Goal: Transaction & Acquisition: Obtain resource

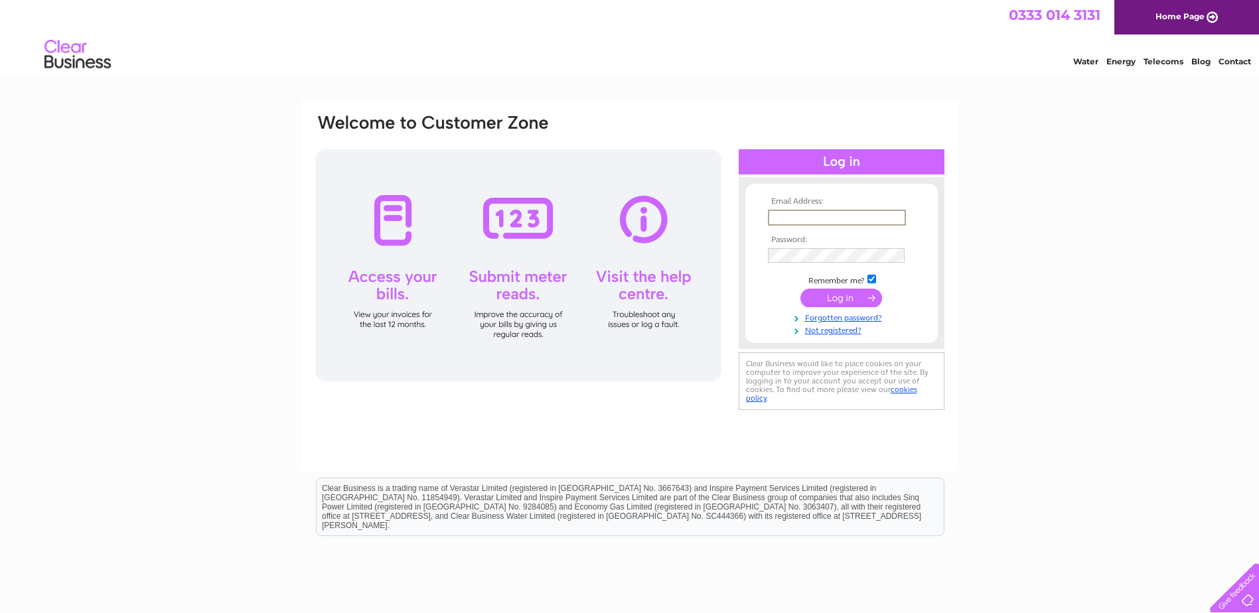
click at [799, 213] on input "text" at bounding box center [837, 218] width 138 height 16
type input "[EMAIL_ADDRESS][DOMAIN_NAME]"
click at [800, 289] on input "submit" at bounding box center [841, 298] width 82 height 19
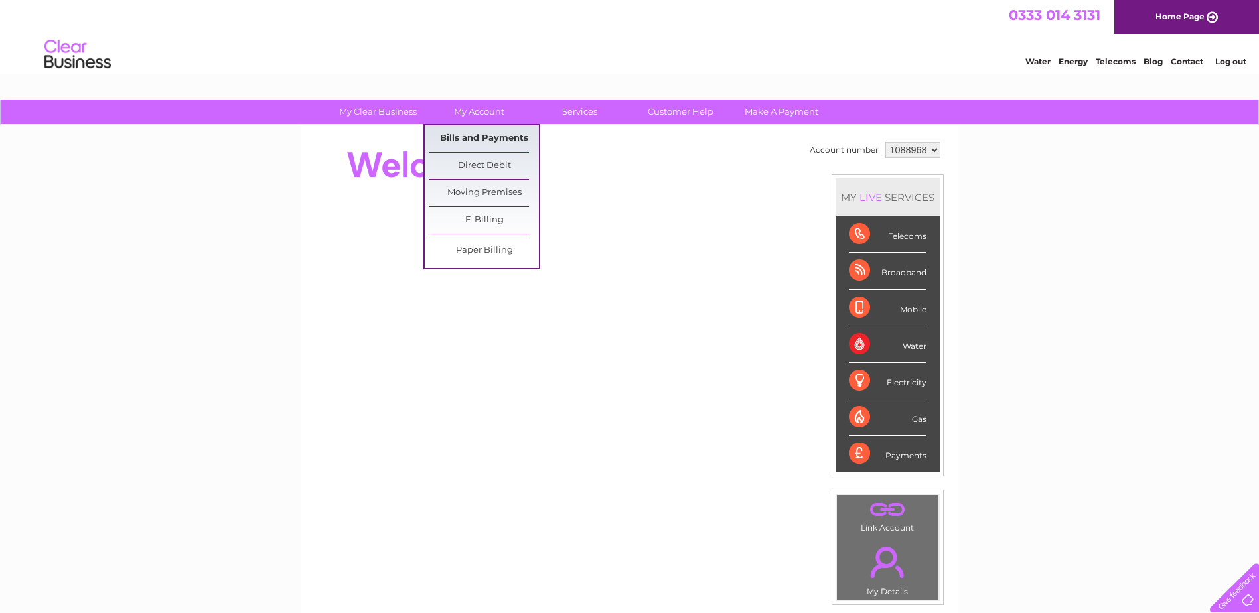
click at [474, 130] on link "Bills and Payments" at bounding box center [483, 138] width 109 height 27
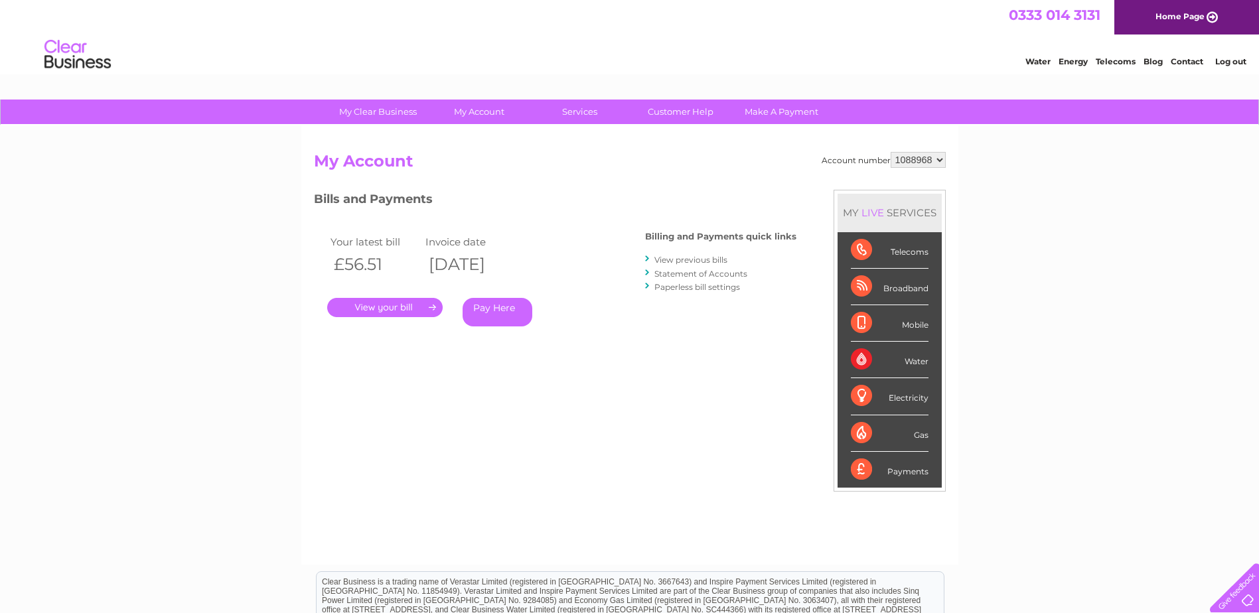
click at [710, 255] on link "View previous bills" at bounding box center [690, 260] width 73 height 10
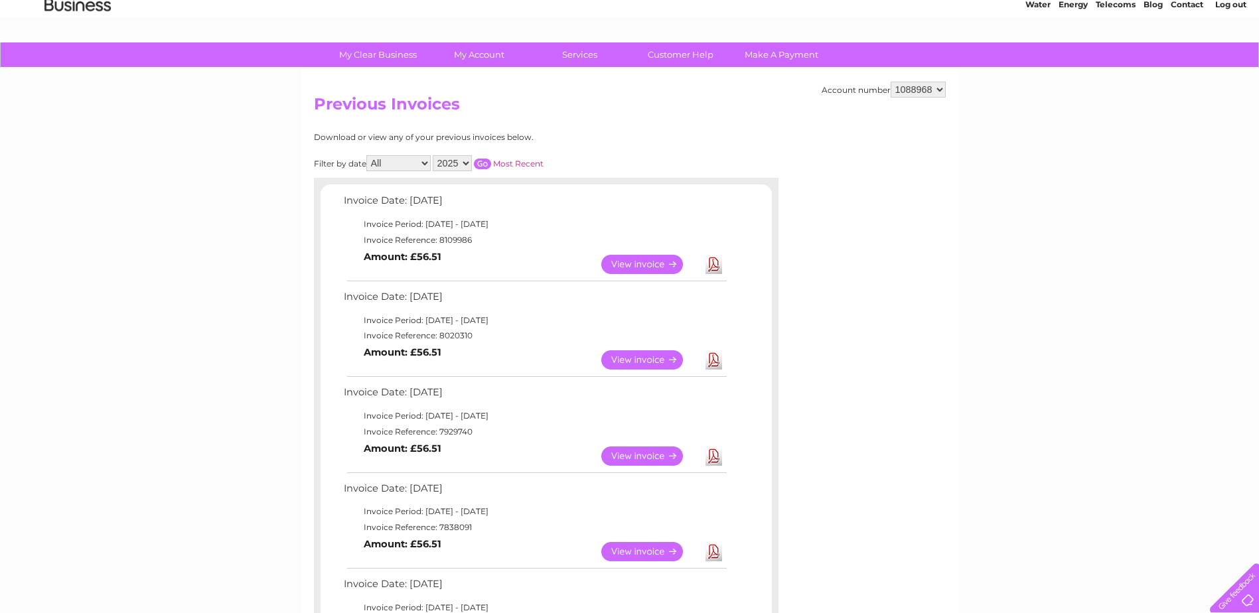
scroll to position [133, 0]
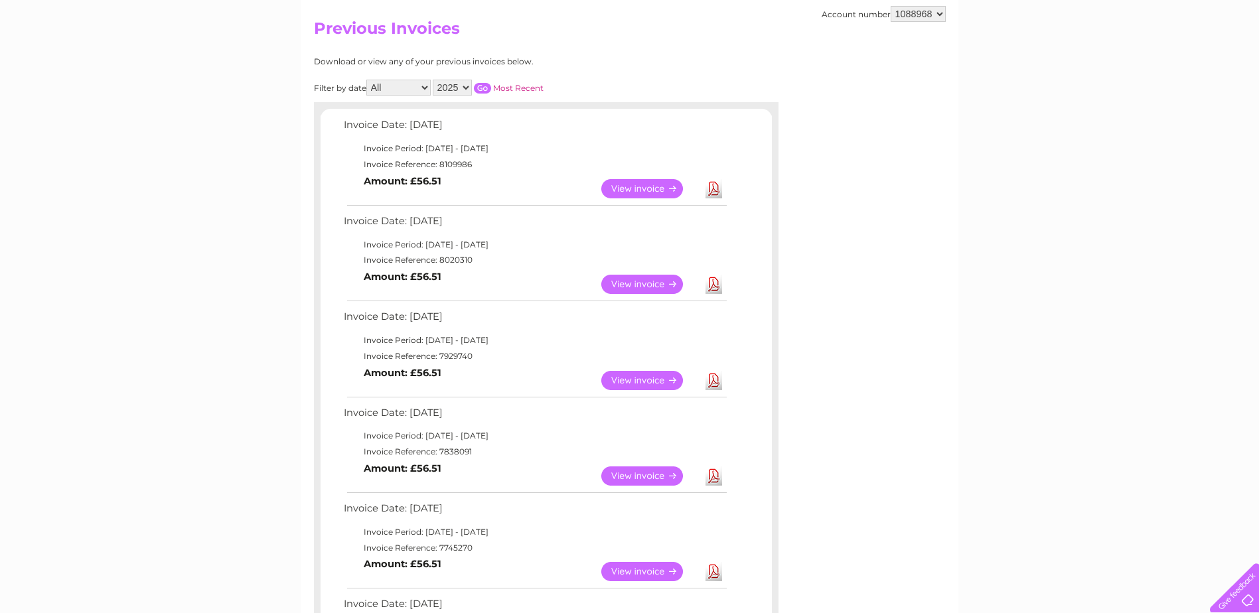
click at [711, 283] on link "Download" at bounding box center [713, 284] width 17 height 19
click at [714, 381] on link "Download" at bounding box center [713, 380] width 17 height 19
click at [715, 480] on link "Download" at bounding box center [713, 475] width 17 height 19
